Goal: Information Seeking & Learning: Learn about a topic

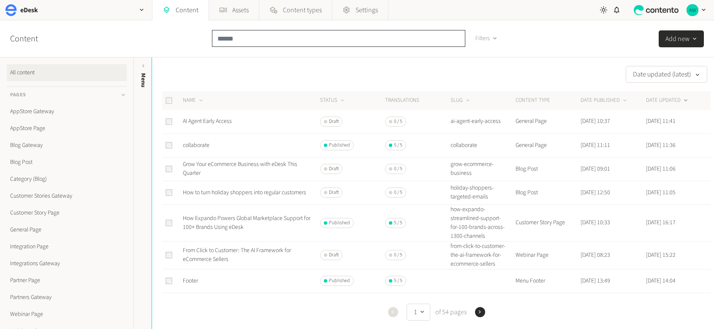
click at [238, 41] on input "text" at bounding box center [338, 38] width 253 height 17
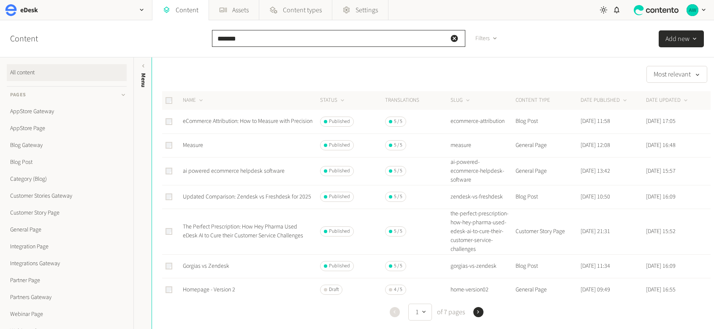
type input "*******"
click at [241, 147] on td "Measure" at bounding box center [250, 145] width 137 height 24
click at [192, 146] on link "Measure" at bounding box center [193, 145] width 20 height 8
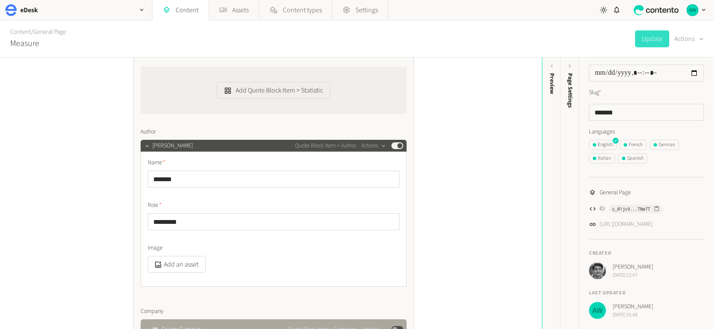
scroll to position [1171, 0]
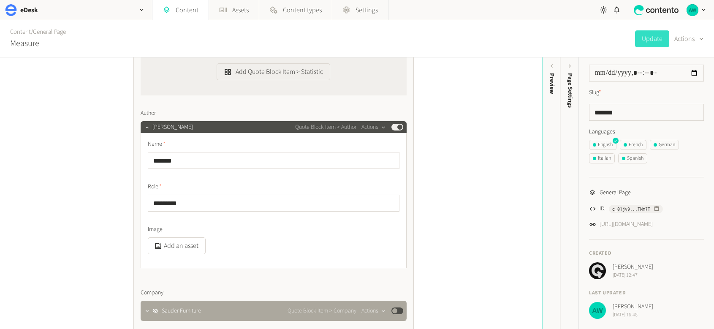
click at [659, 312] on div "Alan Wall Sept 9, 2025 at 16:48" at bounding box center [646, 310] width 115 height 17
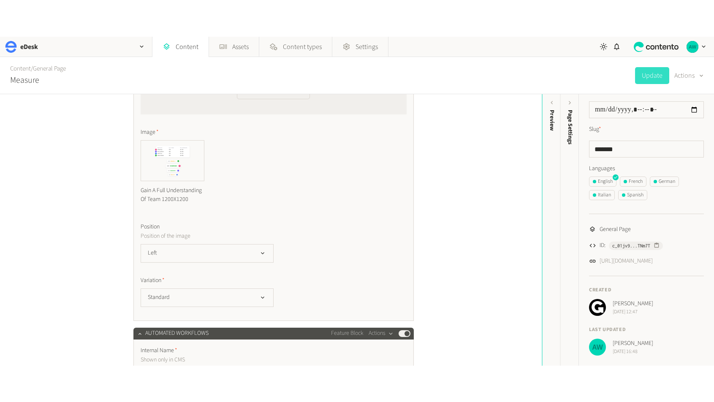
scroll to position [3171, 0]
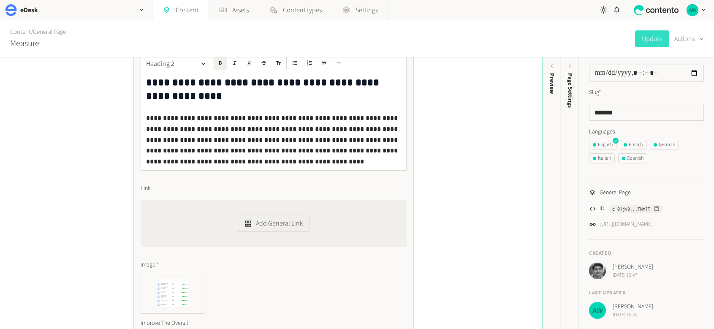
click at [704, 11] on icon "button" at bounding box center [703, 9] width 7 height 7
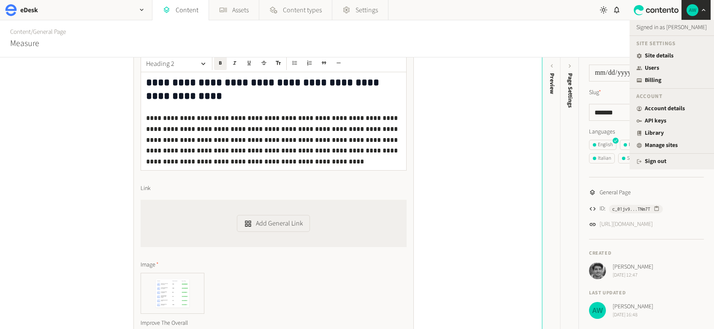
click at [479, 201] on div "**********" at bounding box center [271, 192] width 542 height 271
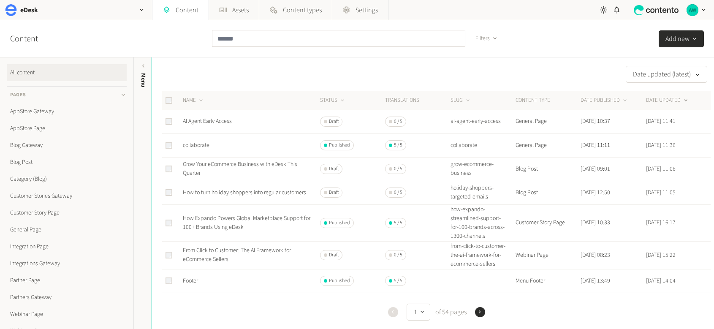
click at [685, 92] on th "DATE UPDATED" at bounding box center [678, 100] width 65 height 19
click at [682, 100] on icon at bounding box center [685, 100] width 7 height 7
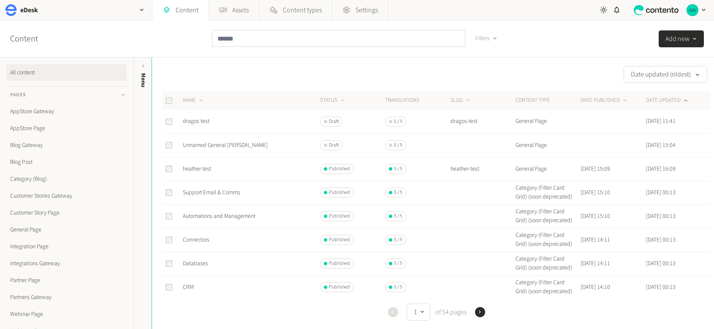
click at [657, 99] on button "DATE UPDATED" at bounding box center [667, 100] width 43 height 8
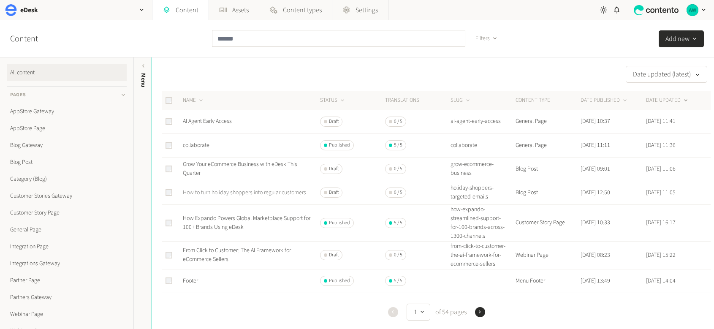
click at [251, 194] on link "How to turn holiday shoppers into regular customers" at bounding box center [244, 192] width 123 height 8
click at [192, 285] on link "Footer" at bounding box center [190, 281] width 15 height 8
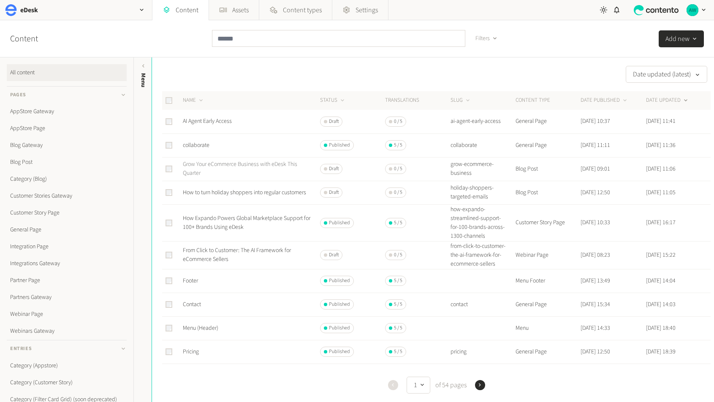
click at [198, 165] on link "Grow Your eCommerce Business with eDesk This Quarter" at bounding box center [240, 168] width 114 height 17
click at [209, 196] on link "How to turn holiday shoppers into regular customers" at bounding box center [244, 192] width 123 height 8
click at [207, 225] on link "How Expando Powers Global Marketplace Support for 100+ Brands Using eDesk" at bounding box center [247, 222] width 128 height 17
click at [203, 259] on link "From Click to Customer: The AI Framework for eCommerce Sellers" at bounding box center [237, 254] width 108 height 17
click at [194, 309] on link "Contact" at bounding box center [192, 304] width 18 height 8
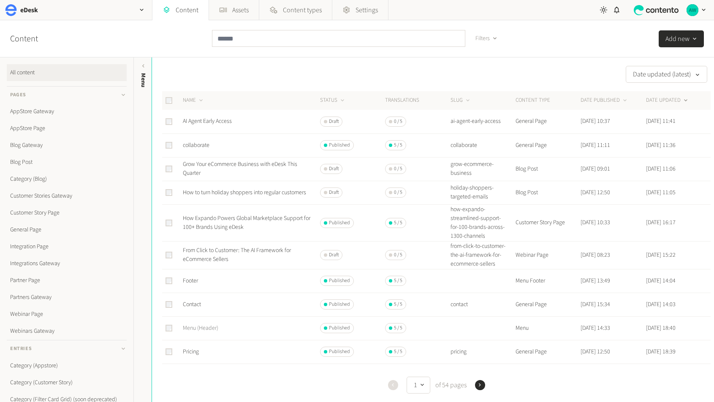
click at [197, 328] on link "Menu (Header)" at bounding box center [200, 328] width 35 height 8
click at [193, 328] on link "Pricing" at bounding box center [191, 351] width 16 height 8
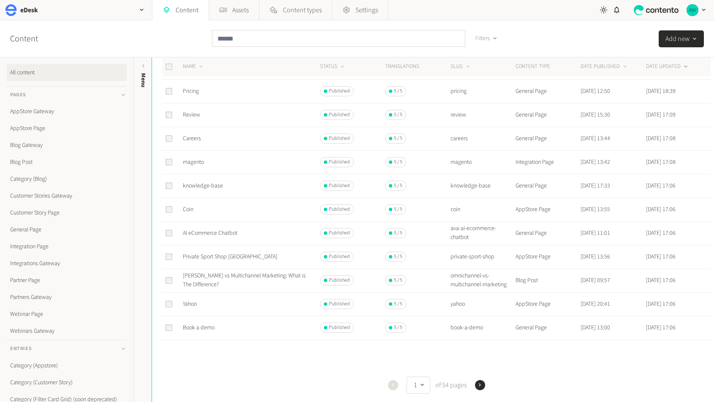
scroll to position [261, 0]
drag, startPoint x: 480, startPoint y: 383, endPoint x: 402, endPoint y: 374, distance: 78.1
click at [480, 328] on icon "button" at bounding box center [480, 385] width 6 height 6
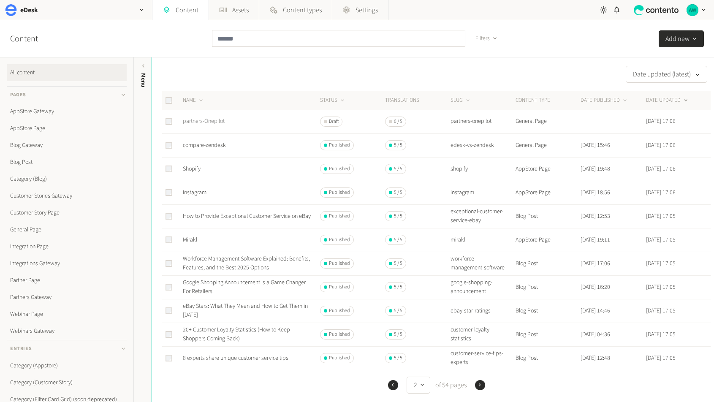
click at [213, 122] on link "partners-Onepilot" at bounding box center [204, 121] width 42 height 8
click at [213, 148] on link "compare-zendesk" at bounding box center [204, 145] width 43 height 8
click at [191, 173] on link "Shopify" at bounding box center [192, 169] width 18 height 8
click at [193, 193] on link "Instagram" at bounding box center [195, 192] width 24 height 8
click at [234, 214] on link "How to Provide Exceptional Customer Service on eBay" at bounding box center [247, 216] width 128 height 8
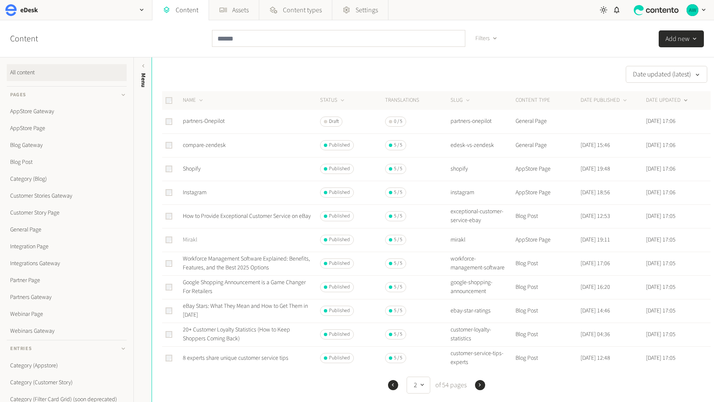
click at [188, 239] on link "Mirakl" at bounding box center [190, 240] width 14 height 8
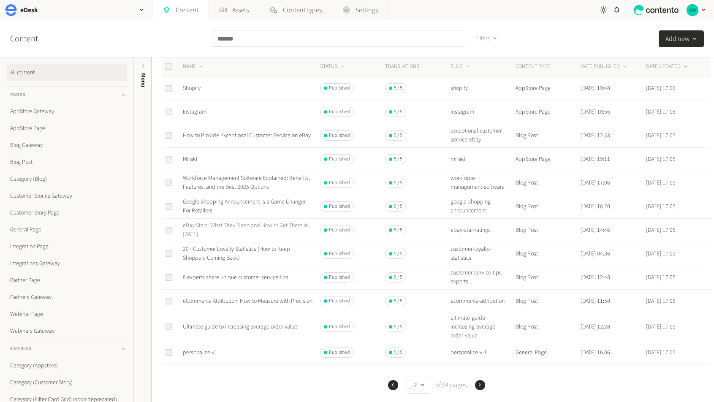
scroll to position [88, 0]
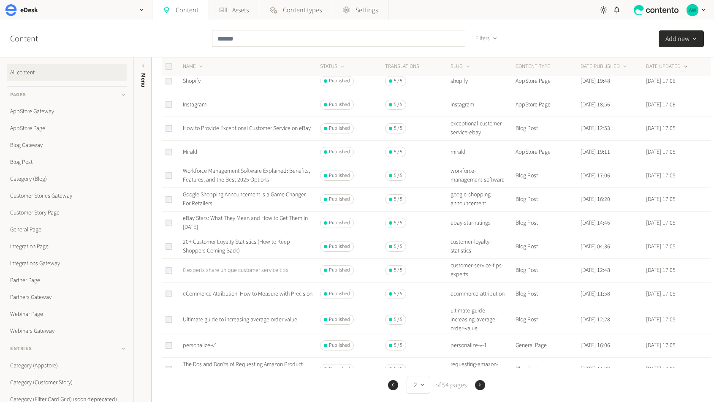
click at [233, 270] on link "8 experts share unique customer service tips" at bounding box center [236, 270] width 106 height 8
click at [215, 318] on link "Ultimate guide to increasing average order value" at bounding box center [240, 319] width 114 height 8
click at [205, 328] on link "personalize-v1" at bounding box center [200, 345] width 35 height 8
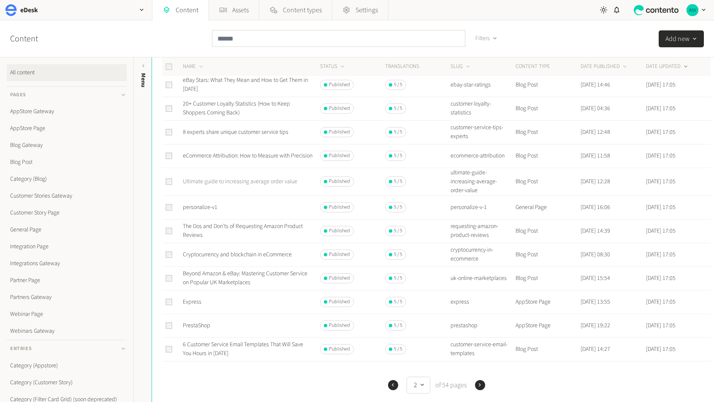
scroll to position [282, 0]
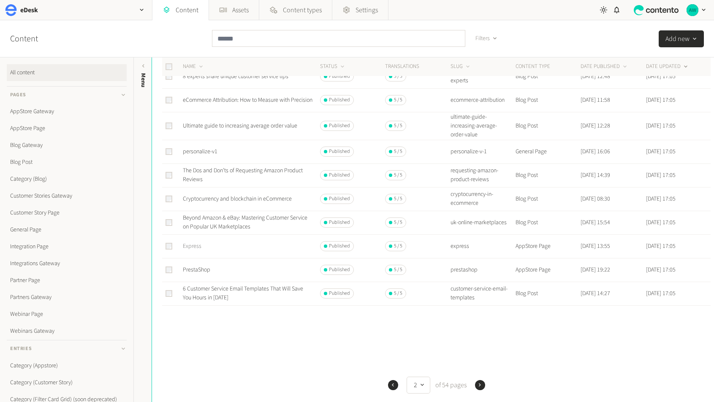
click at [192, 246] on link "Express" at bounding box center [192, 246] width 19 height 8
click at [201, 269] on link "PrestaShop" at bounding box center [196, 270] width 27 height 8
click at [204, 291] on link "6 Customer Service Email Templates That Will Save You Hours in 2025" at bounding box center [243, 293] width 120 height 17
click at [479, 328] on icon "button" at bounding box center [480, 385] width 6 height 6
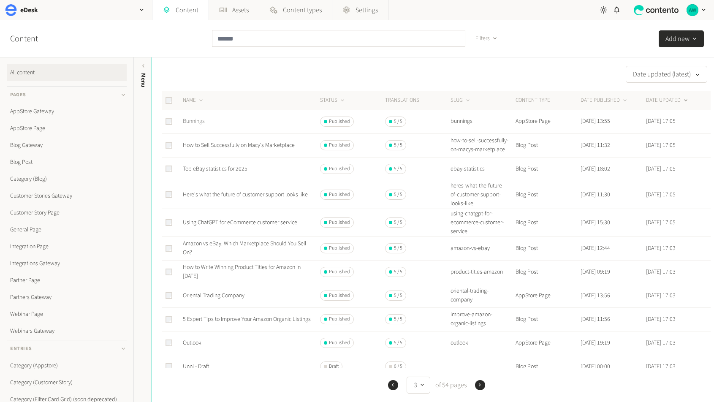
click at [201, 122] on link "Bunnings" at bounding box center [194, 121] width 22 height 8
click at [249, 148] on link "How to Sell Successfully on Macy's Marketplace" at bounding box center [239, 145] width 112 height 8
click at [218, 173] on link "Top eBay statistics for 2025" at bounding box center [215, 169] width 65 height 8
click at [225, 196] on link "Here's what the future of customer support looks like" at bounding box center [245, 194] width 125 height 8
click at [214, 231] on td "Using ChatGPT for eCommerce customer service" at bounding box center [250, 223] width 137 height 28
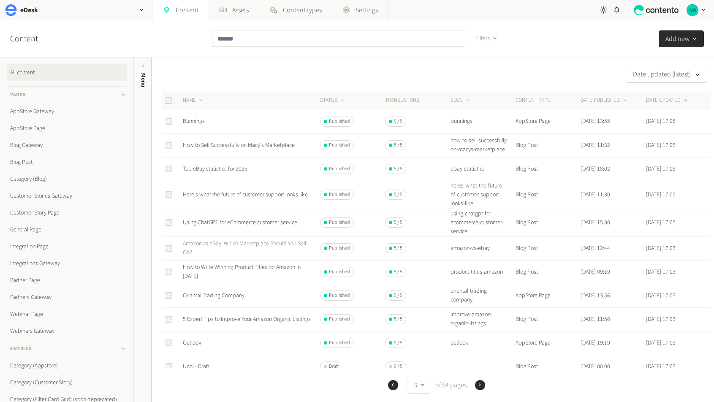
click at [230, 249] on link "Amazon vs eBay: Which Marketplace Should You Sell On?" at bounding box center [244, 247] width 123 height 17
click at [219, 298] on link "Oriental Trading Company" at bounding box center [214, 295] width 62 height 8
click at [477, 328] on icon "button" at bounding box center [480, 385] width 6 height 6
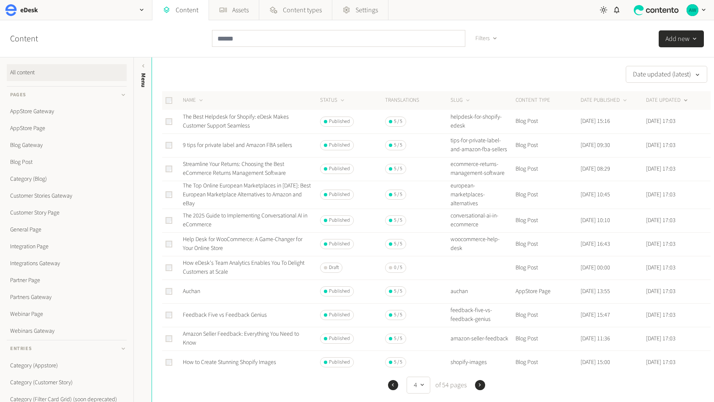
click at [477, 328] on icon "button" at bounding box center [480, 385] width 6 height 6
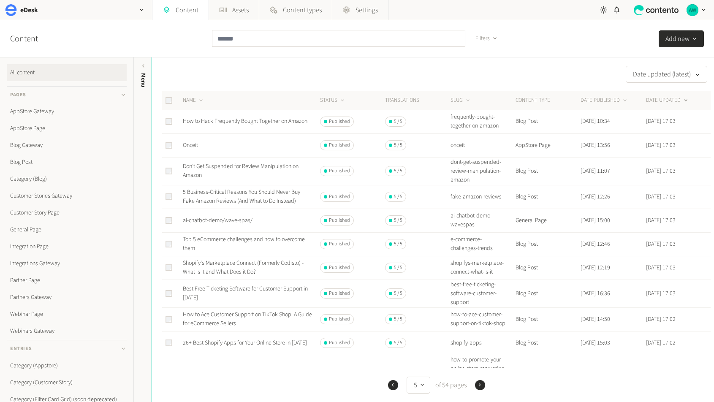
scroll to position [2, 0]
click at [222, 328] on link "26+ Best Shopify Apps for Your Online Store in 2025" at bounding box center [245, 341] width 124 height 8
click at [480, 328] on icon "button" at bounding box center [480, 385] width 6 height 6
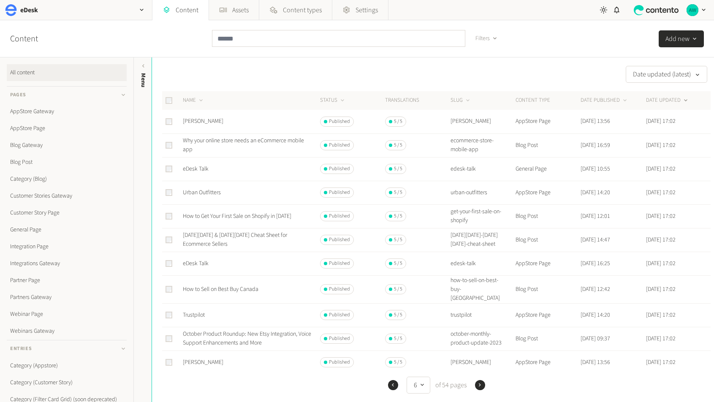
click at [477, 328] on icon "button" at bounding box center [480, 385] width 6 height 6
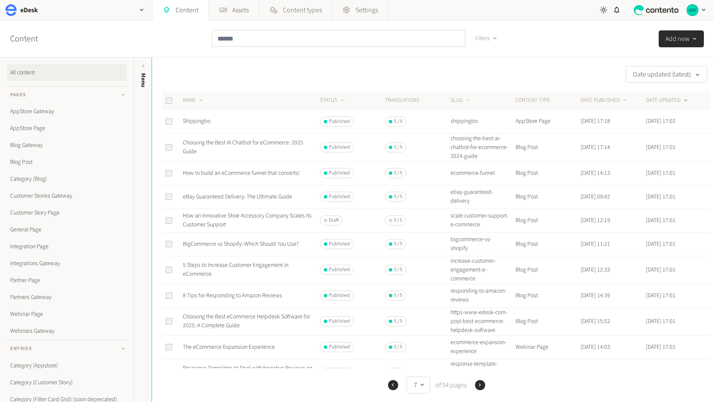
click at [477, 328] on icon "button" at bounding box center [480, 385] width 6 height 6
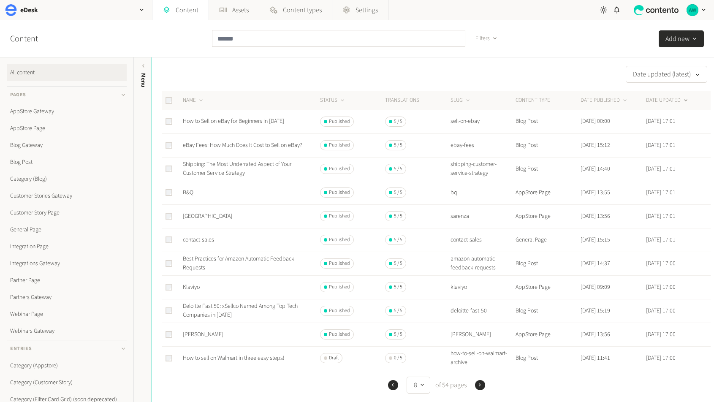
click at [477, 328] on icon "button" at bounding box center [480, 385] width 6 height 6
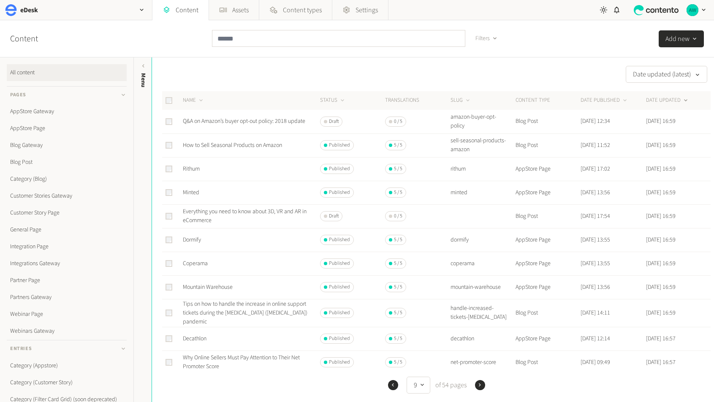
click at [477, 328] on icon "button" at bounding box center [480, 385] width 6 height 6
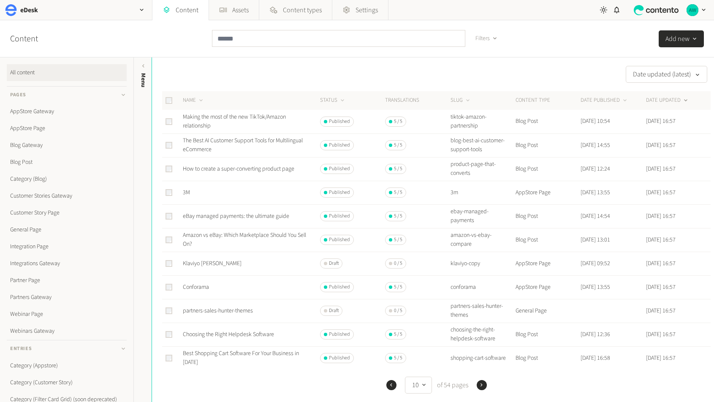
click at [478, 328] on icon "button" at bounding box center [481, 385] width 6 height 6
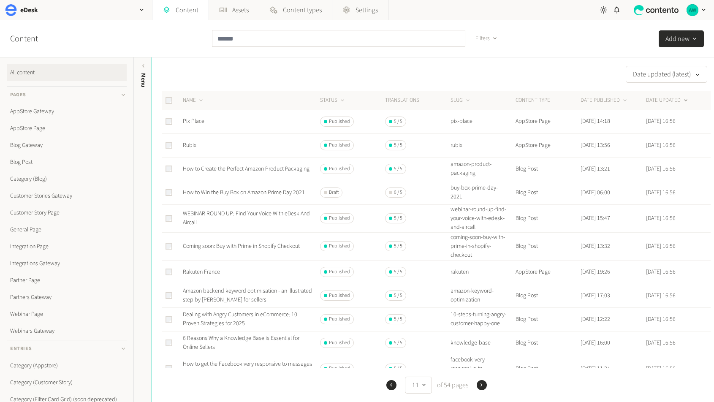
click at [478, 328] on icon "button" at bounding box center [481, 385] width 6 height 6
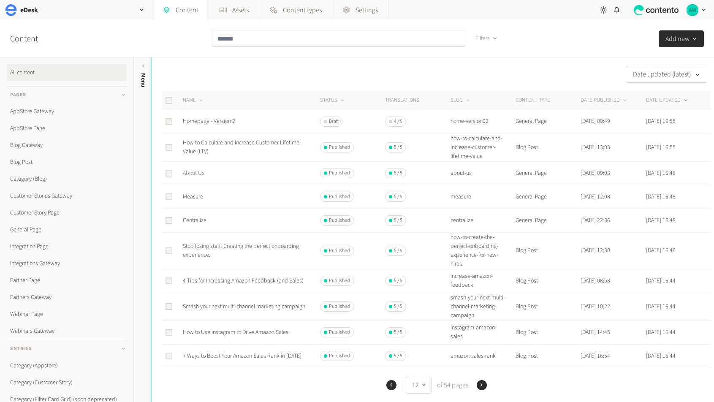
click at [197, 171] on link "About Us" at bounding box center [194, 173] width 22 height 8
click at [198, 222] on link "Centralize" at bounding box center [195, 220] width 24 height 8
click at [479, 328] on icon "button" at bounding box center [481, 385] width 6 height 6
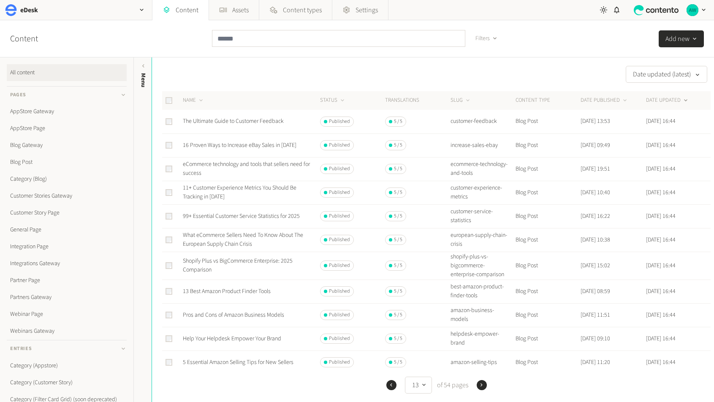
click at [479, 328] on icon "button" at bounding box center [481, 385] width 6 height 6
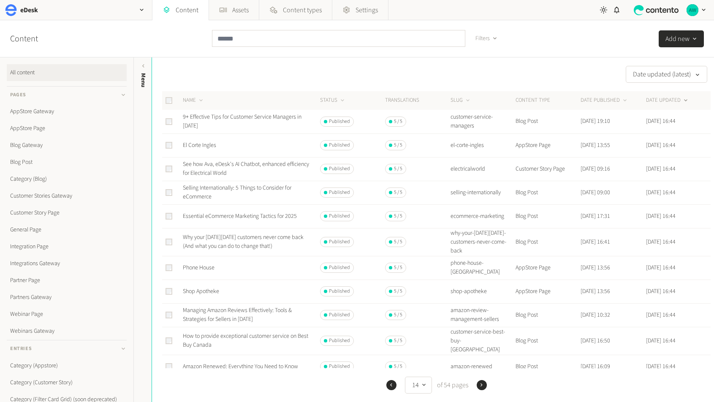
click at [479, 328] on icon "button" at bounding box center [481, 385] width 6 height 6
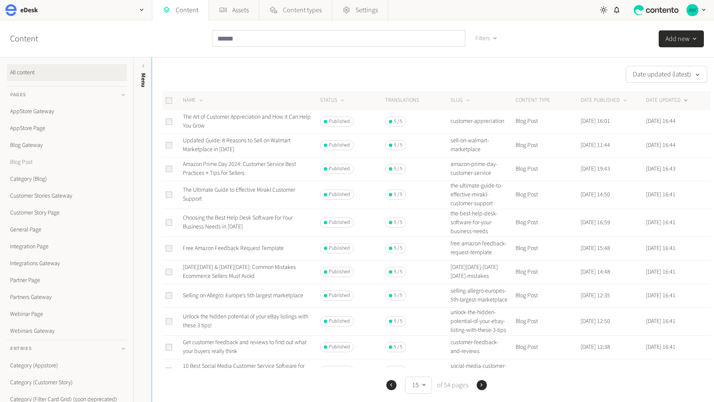
scroll to position [0, 0]
click at [414, 328] on button "15" at bounding box center [418, 385] width 27 height 17
click at [415, 316] on button "3" at bounding box center [416, 316] width 20 height 17
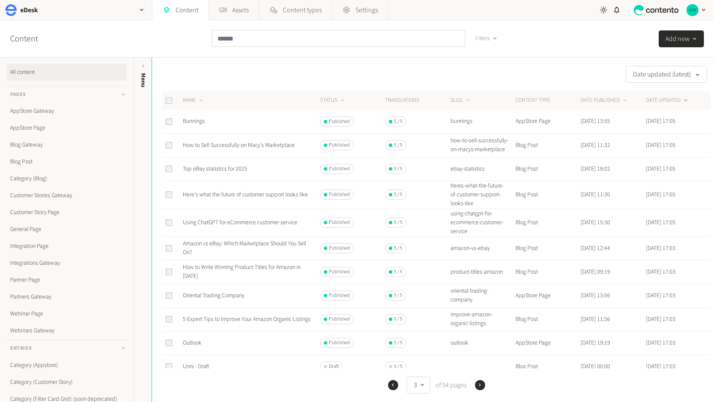
click at [393, 328] on icon "button" at bounding box center [393, 385] width 6 height 6
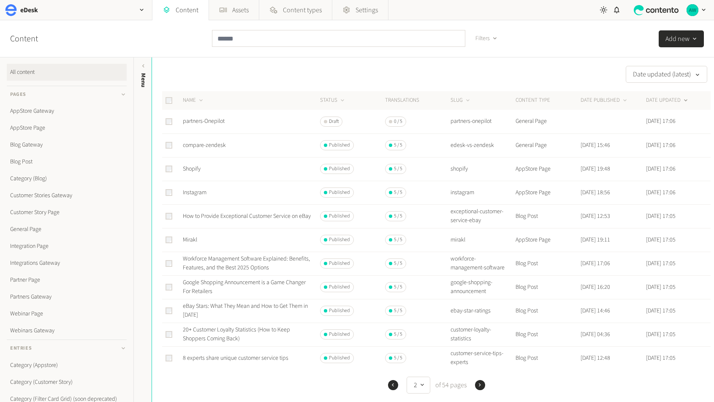
click at [392, 328] on icon "button" at bounding box center [393, 385] width 6 height 6
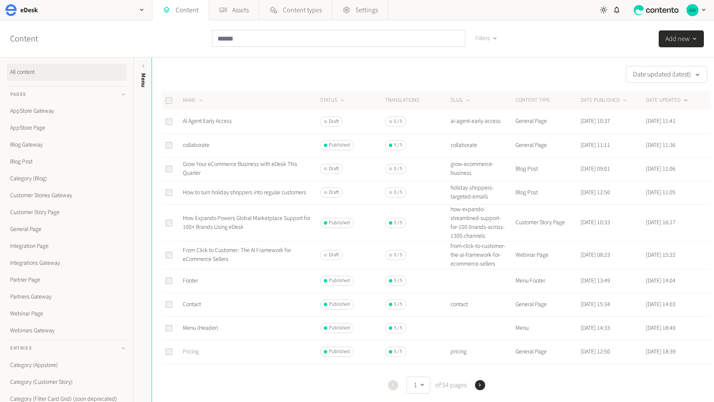
click at [191, 328] on link "Pricing" at bounding box center [191, 351] width 16 height 8
click at [479, 328] on icon "button" at bounding box center [480, 385] width 6 height 6
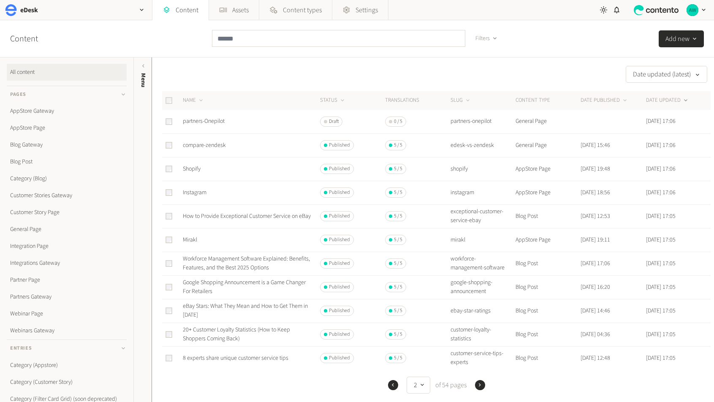
click at [479, 328] on icon "button" at bounding box center [480, 385] width 6 height 6
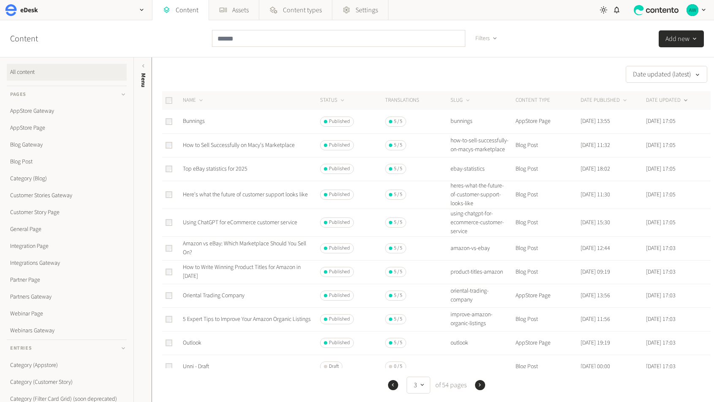
click at [479, 328] on icon "button" at bounding box center [480, 385] width 6 height 6
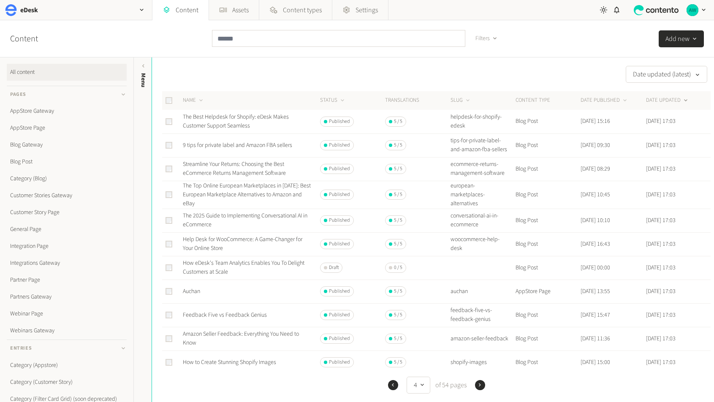
click at [479, 328] on icon "button" at bounding box center [480, 385] width 6 height 6
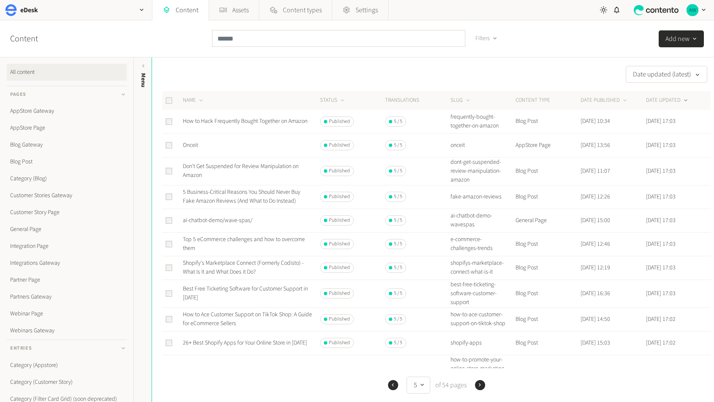
click at [479, 328] on icon "button" at bounding box center [480, 385] width 6 height 6
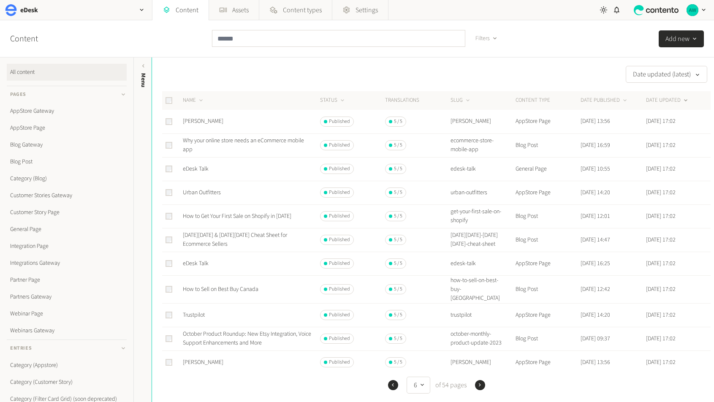
click at [479, 328] on icon "button" at bounding box center [480, 385] width 6 height 6
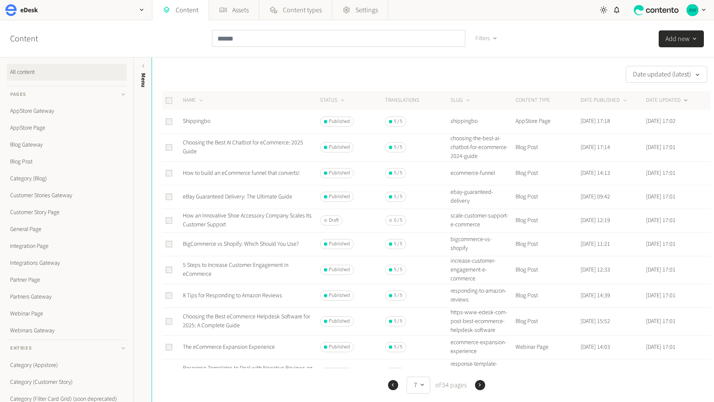
click at [479, 328] on icon "button" at bounding box center [480, 385] width 6 height 6
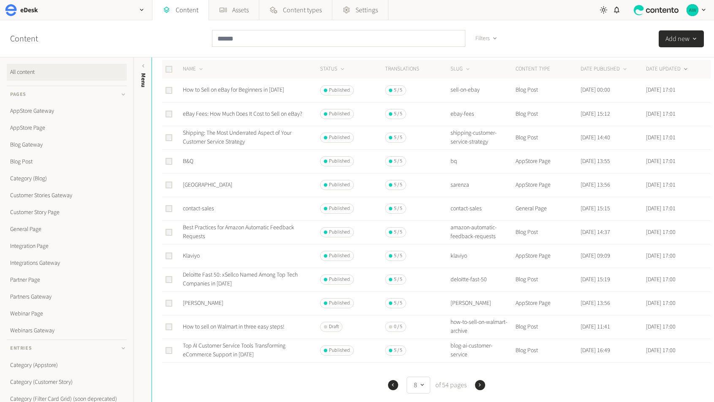
scroll to position [32, 0]
